Goal: Check status

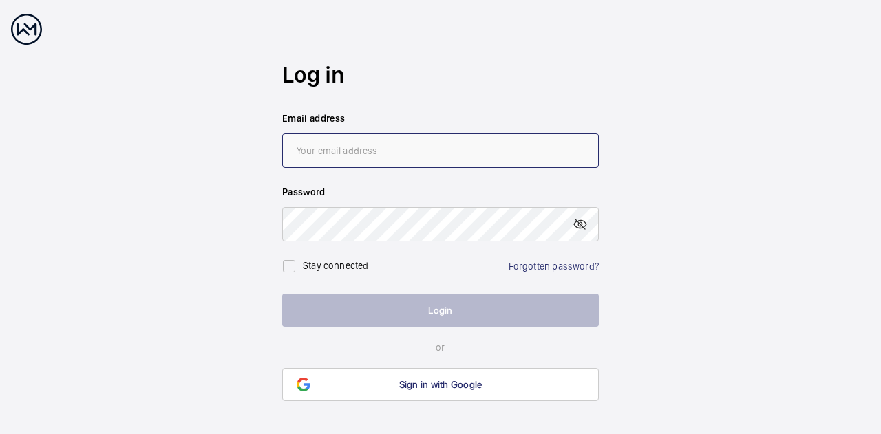
click at [361, 152] on input "email" at bounding box center [440, 151] width 317 height 34
type input "[EMAIL_ADDRESS][DOMAIN_NAME]"
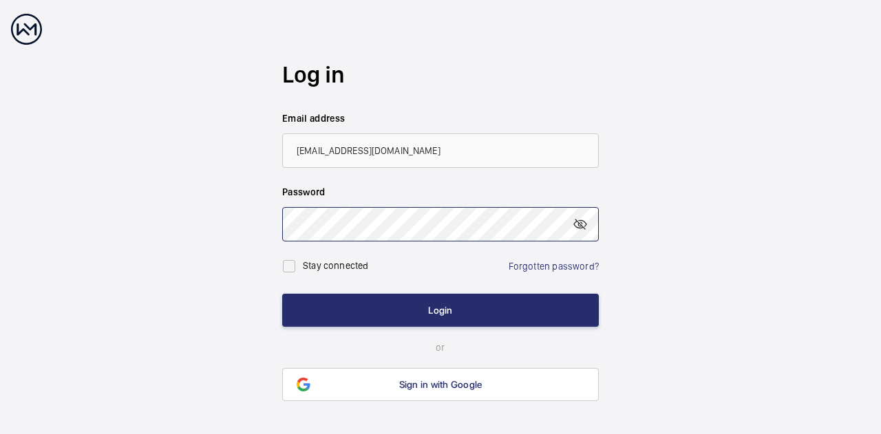
click at [282, 294] on button "Login" at bounding box center [440, 310] width 317 height 33
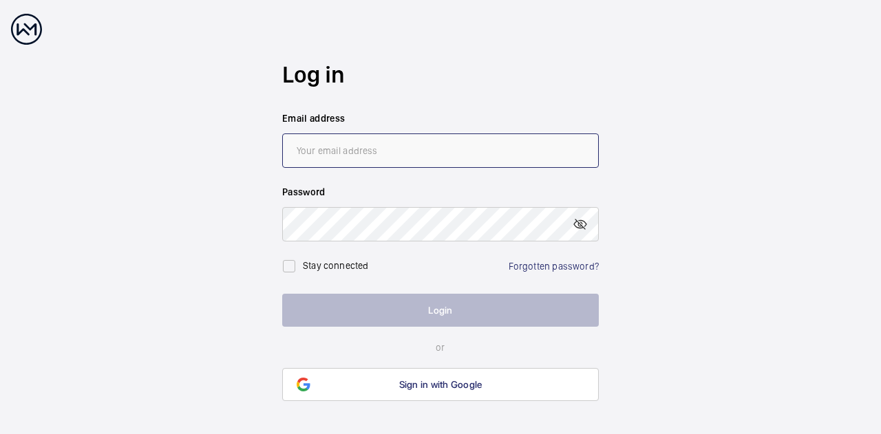
click at [424, 162] on input "email" at bounding box center [440, 151] width 317 height 34
type input "[EMAIL_ADDRESS][DOMAIN_NAME]"
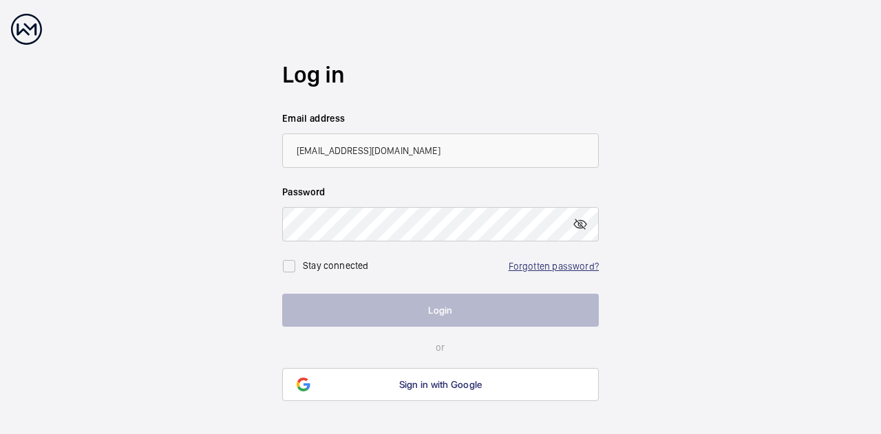
click at [529, 264] on link "Forgotten password?" at bounding box center [554, 266] width 90 height 11
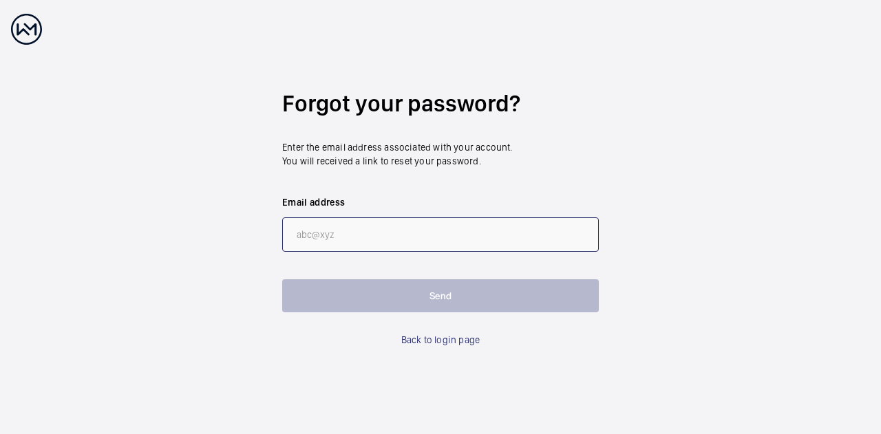
click at [352, 234] on input "email" at bounding box center [440, 234] width 317 height 34
type input "[EMAIL_ADDRESS][DOMAIN_NAME]"
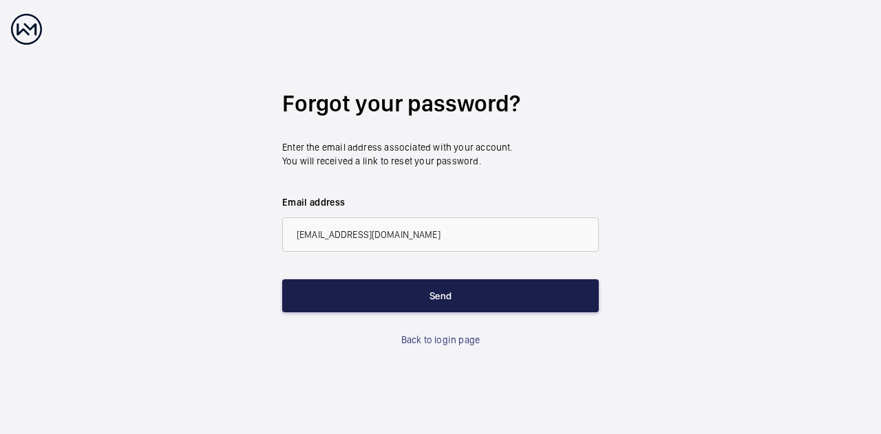
click at [396, 307] on button "Send" at bounding box center [440, 295] width 317 height 33
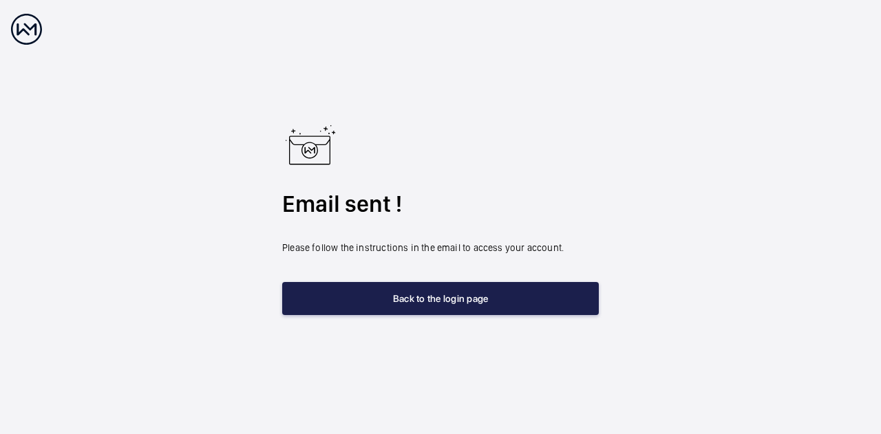
click at [468, 302] on button "Back to the login page" at bounding box center [440, 298] width 317 height 33
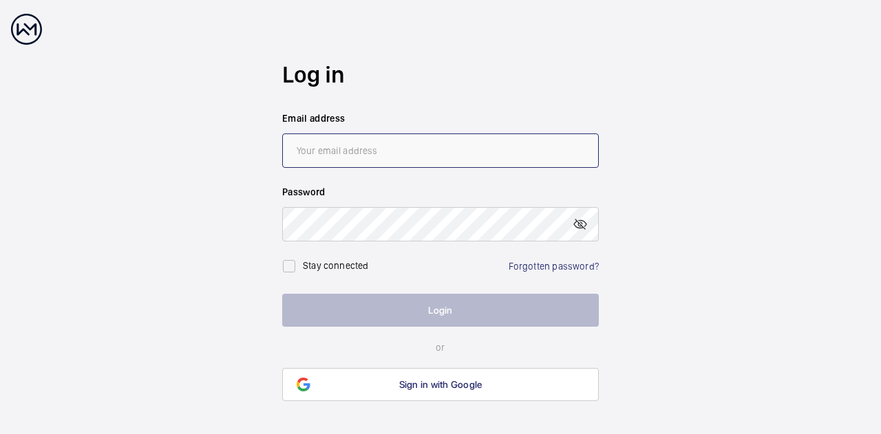
click at [378, 143] on input "email" at bounding box center [440, 151] width 317 height 34
type input "[EMAIL_ADDRESS][DOMAIN_NAME]"
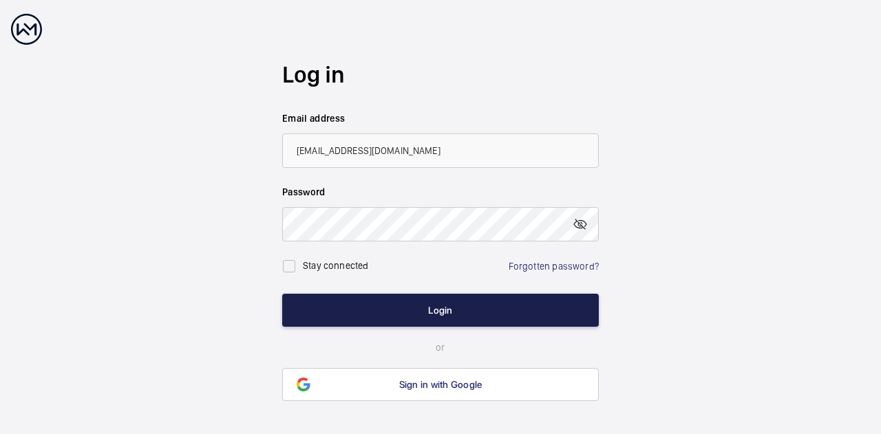
click at [387, 315] on button "Login" at bounding box center [440, 310] width 317 height 33
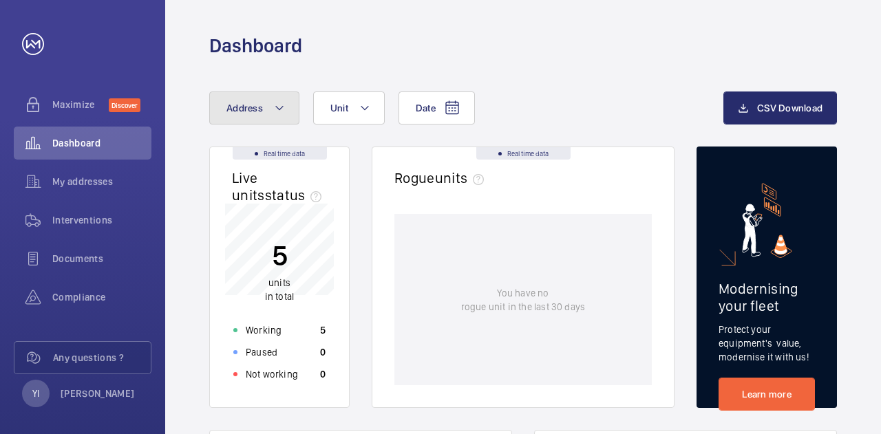
click at [256, 116] on button "Address" at bounding box center [254, 108] width 90 height 33
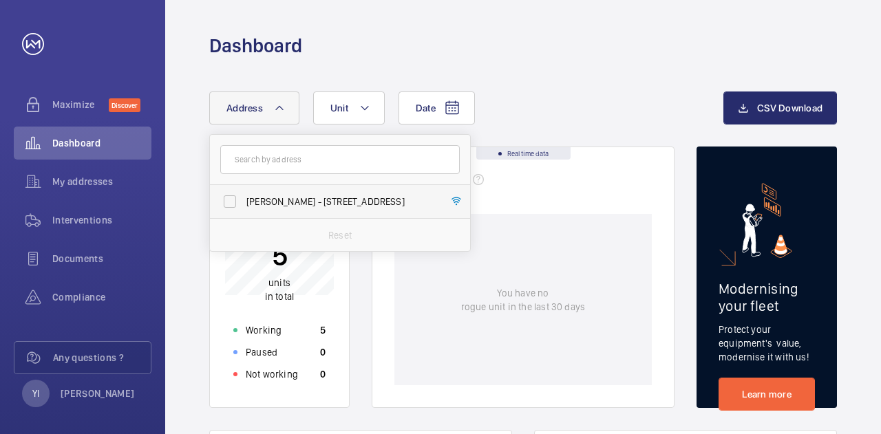
click at [275, 206] on span "Clifford Chance - 10 Upper Bank Street, LONDON E14 5JJ" at bounding box center [340, 202] width 189 height 14
click at [244, 206] on input "Clifford Chance - 10 Upper Bank Street, LONDON E14 5JJ" at bounding box center [230, 202] width 28 height 28
checkbox input "true"
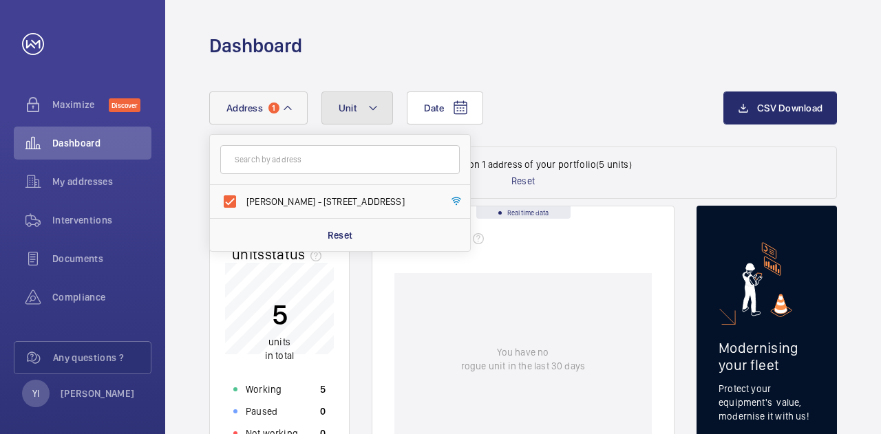
click at [372, 114] on mat-icon at bounding box center [373, 108] width 11 height 17
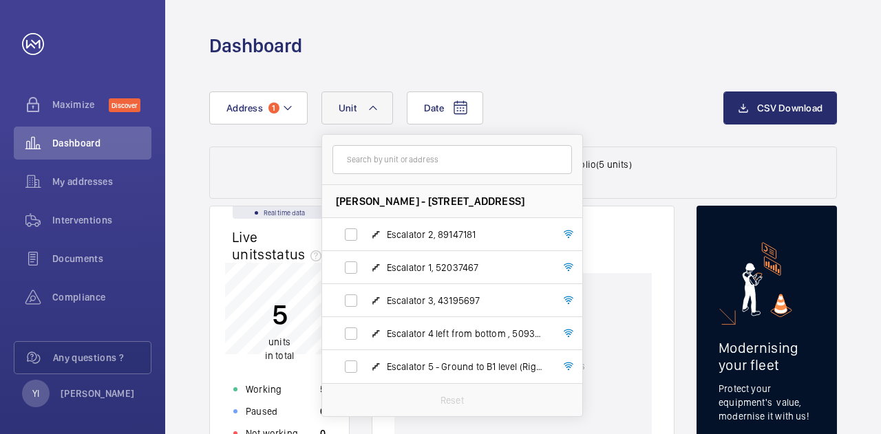
click at [372, 114] on mat-icon at bounding box center [373, 108] width 11 height 17
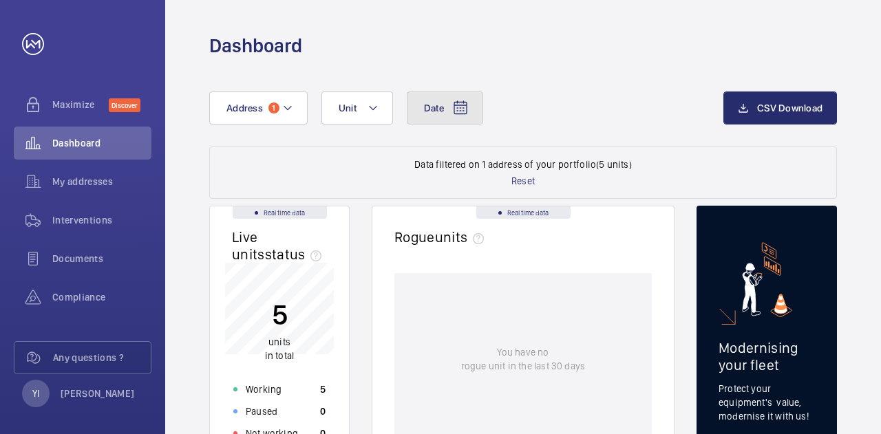
click at [445, 115] on button "Date" at bounding box center [445, 108] width 76 height 33
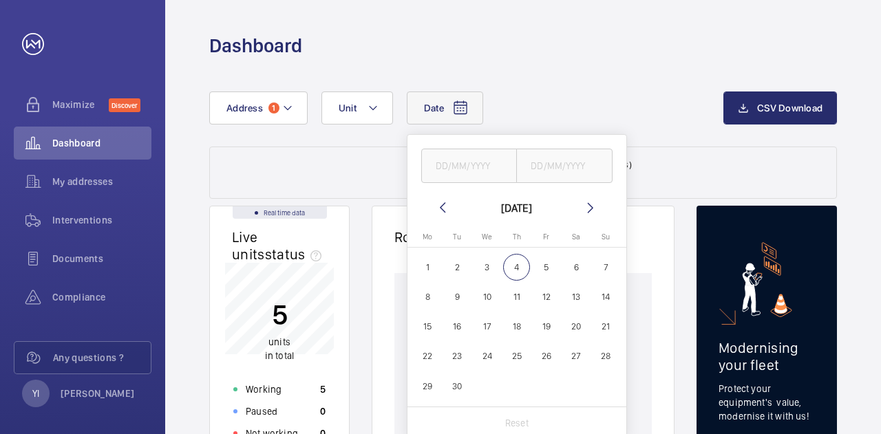
click at [441, 208] on mat-icon at bounding box center [442, 208] width 17 height 17
click at [541, 277] on span "1" at bounding box center [546, 267] width 27 height 27
type input "01/08/2025"
click at [604, 384] on span "31" at bounding box center [606, 386] width 27 height 27
type input "31/08/2025"
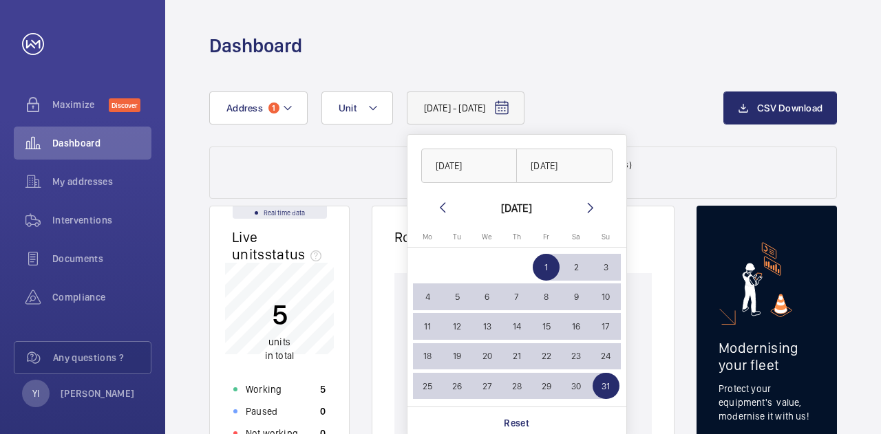
click at [636, 93] on div "01/08/2025 - 31/08/2025 01/08/2025 31/08/2025 August 2025 Monday Mo Tuesday Tu …" at bounding box center [466, 108] width 514 height 33
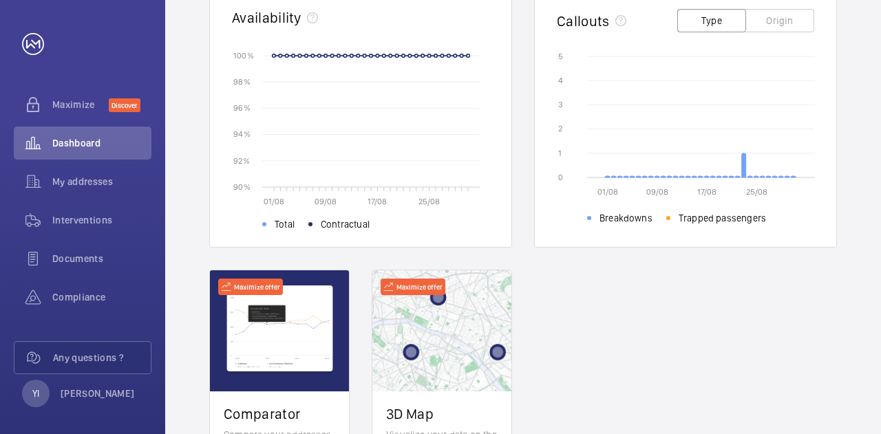
scroll to position [357, 0]
